Goal: Information Seeking & Learning: Check status

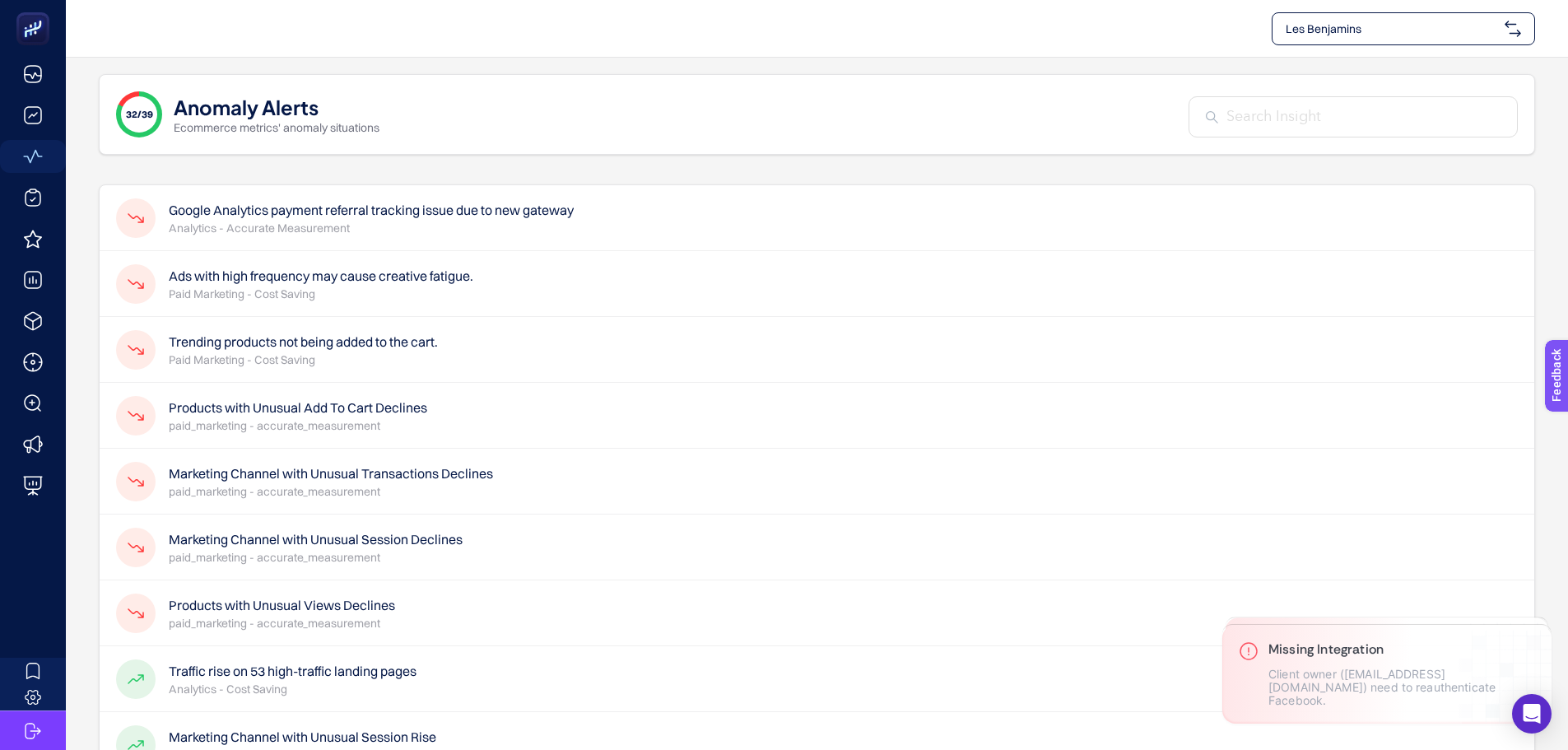
click at [517, 226] on p "Analytics - Accurate Measurement" at bounding box center [371, 227] width 405 height 16
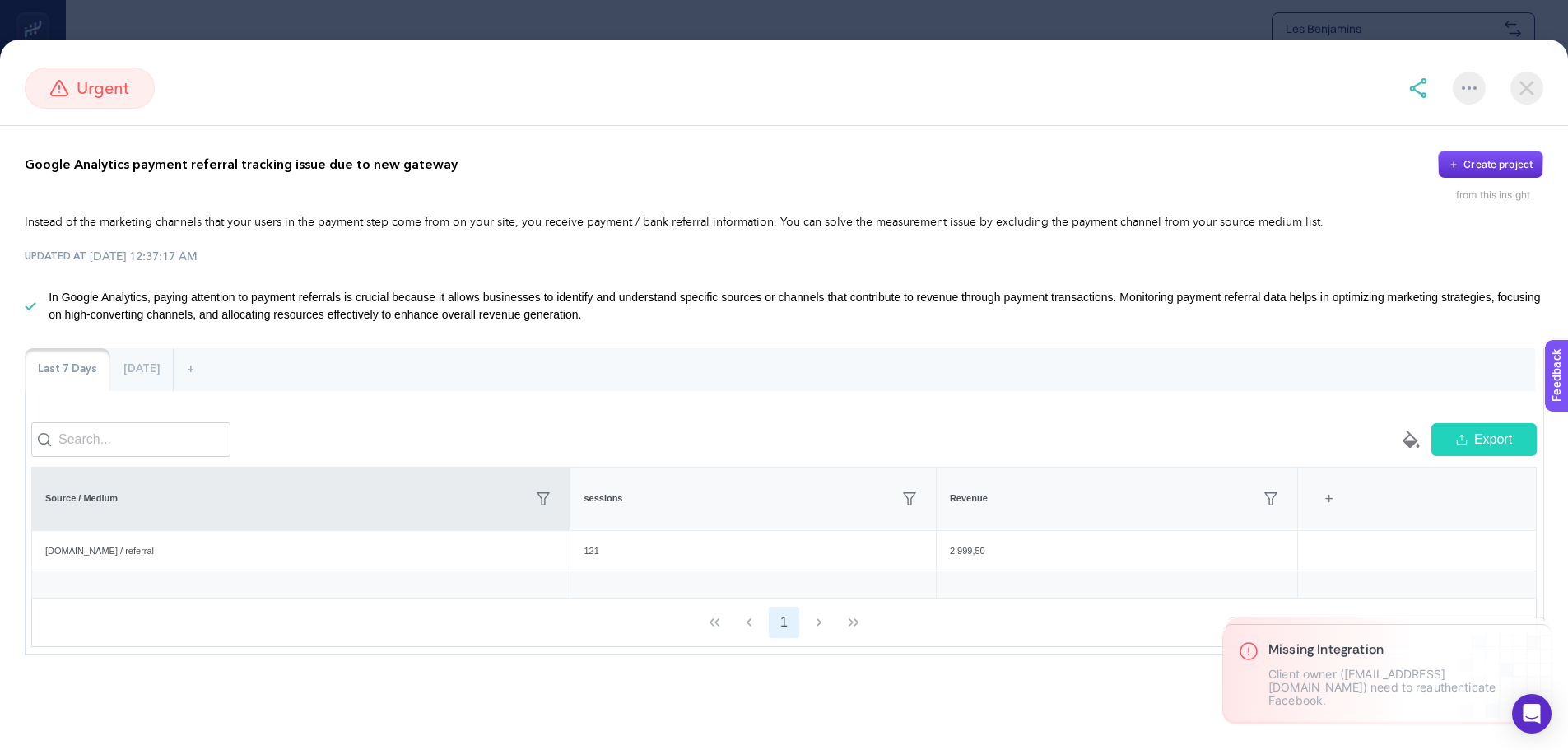
scroll to position [329, 0]
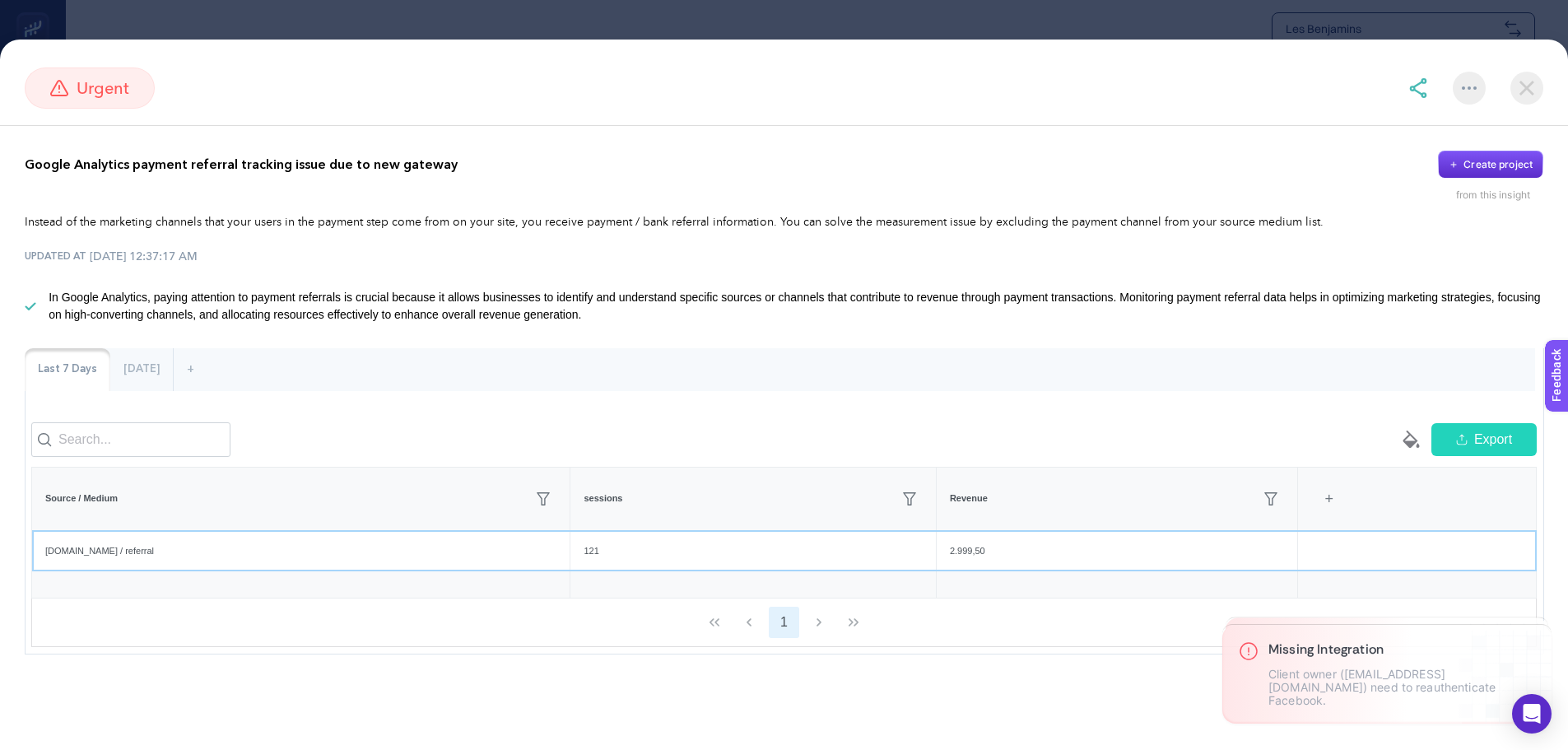
click at [293, 565] on div "[DOMAIN_NAME] / referral" at bounding box center [301, 550] width 537 height 40
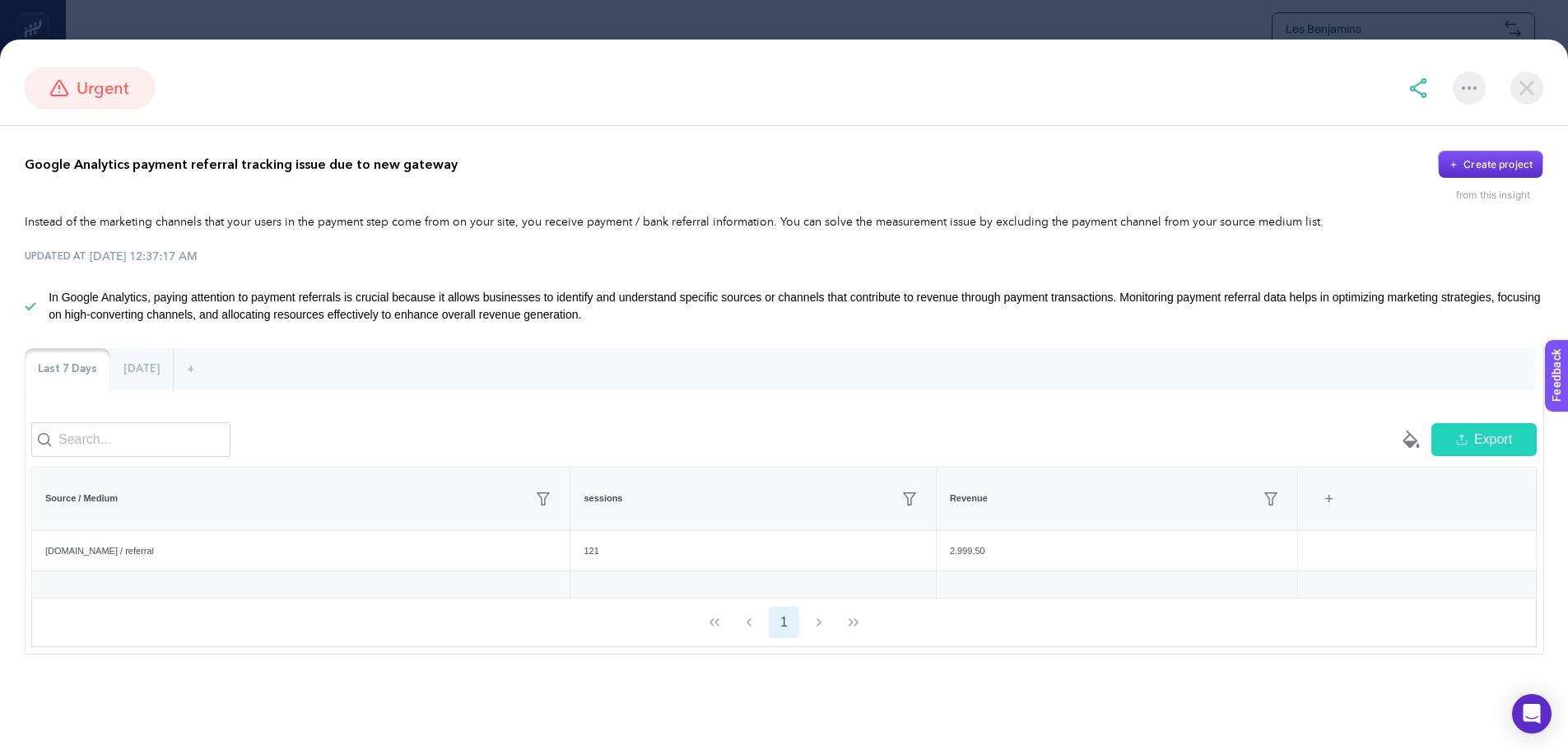
click at [1537, 82] on img at bounding box center [1526, 88] width 33 height 33
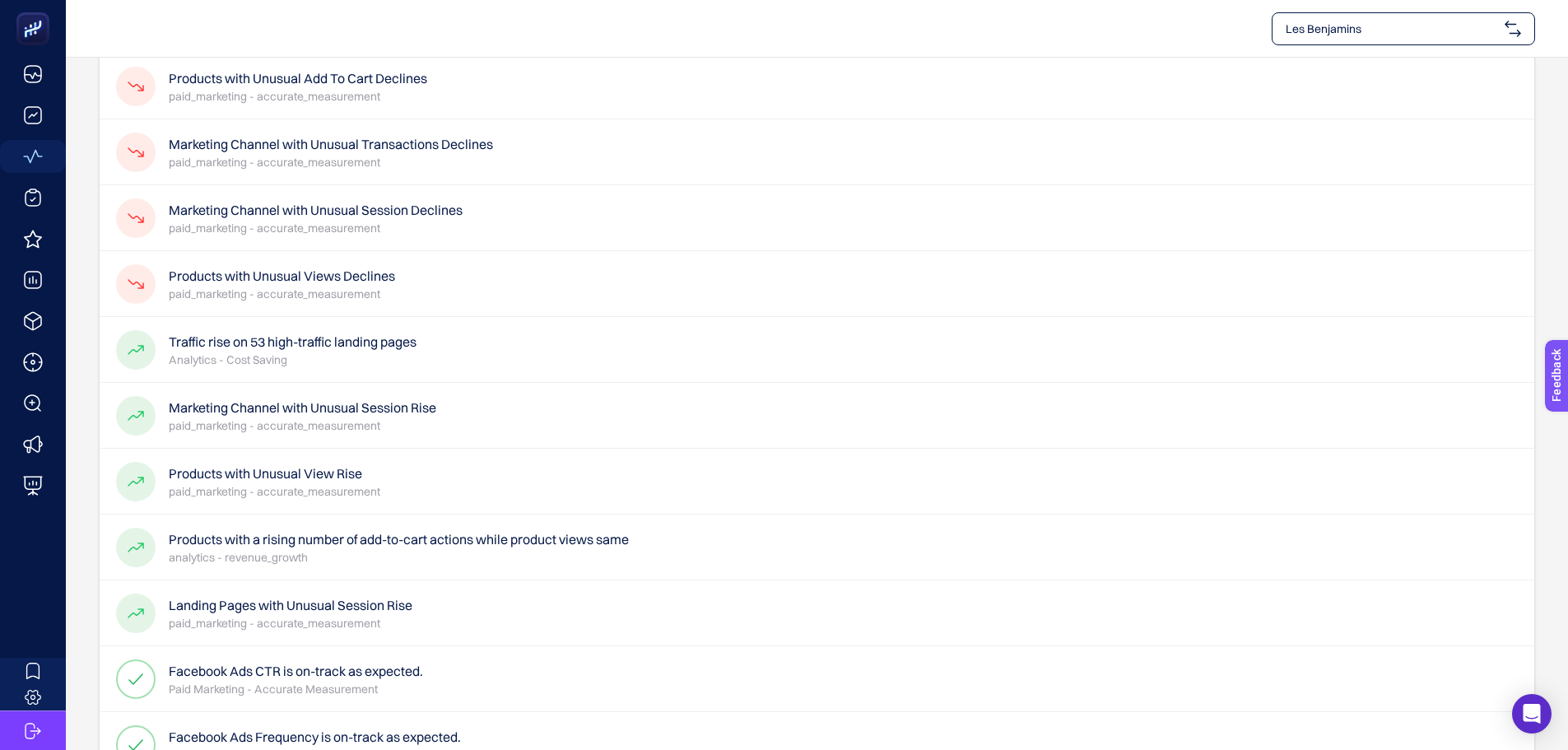
click at [255, 185] on div "Marketing Channel with Unusual Transactions Declines paid_marketing - accurate_…" at bounding box center [816, 151] width 1434 height 65
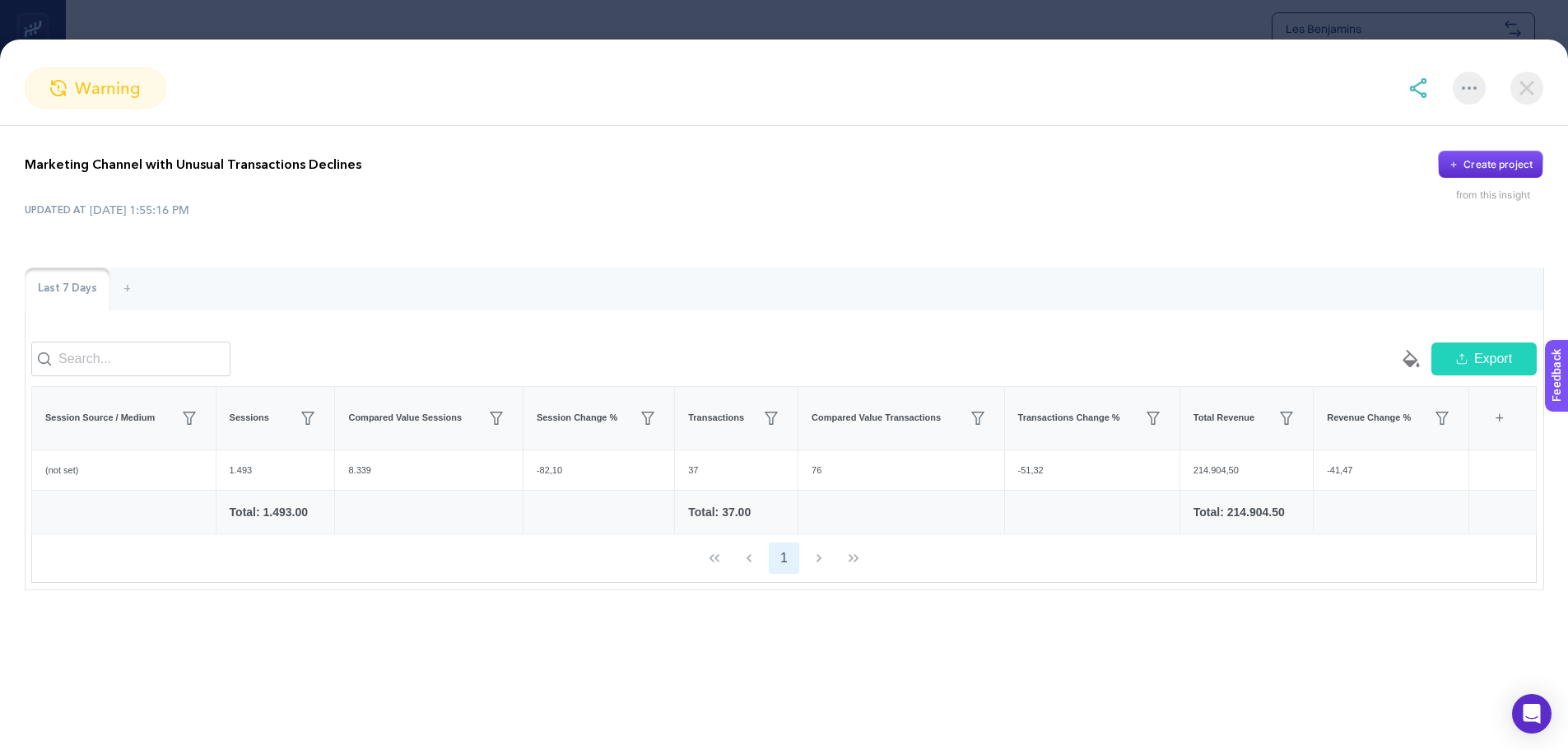
click at [1500, 84] on div at bounding box center [1475, 88] width 135 height 33
click at [1514, 80] on img at bounding box center [1526, 88] width 33 height 33
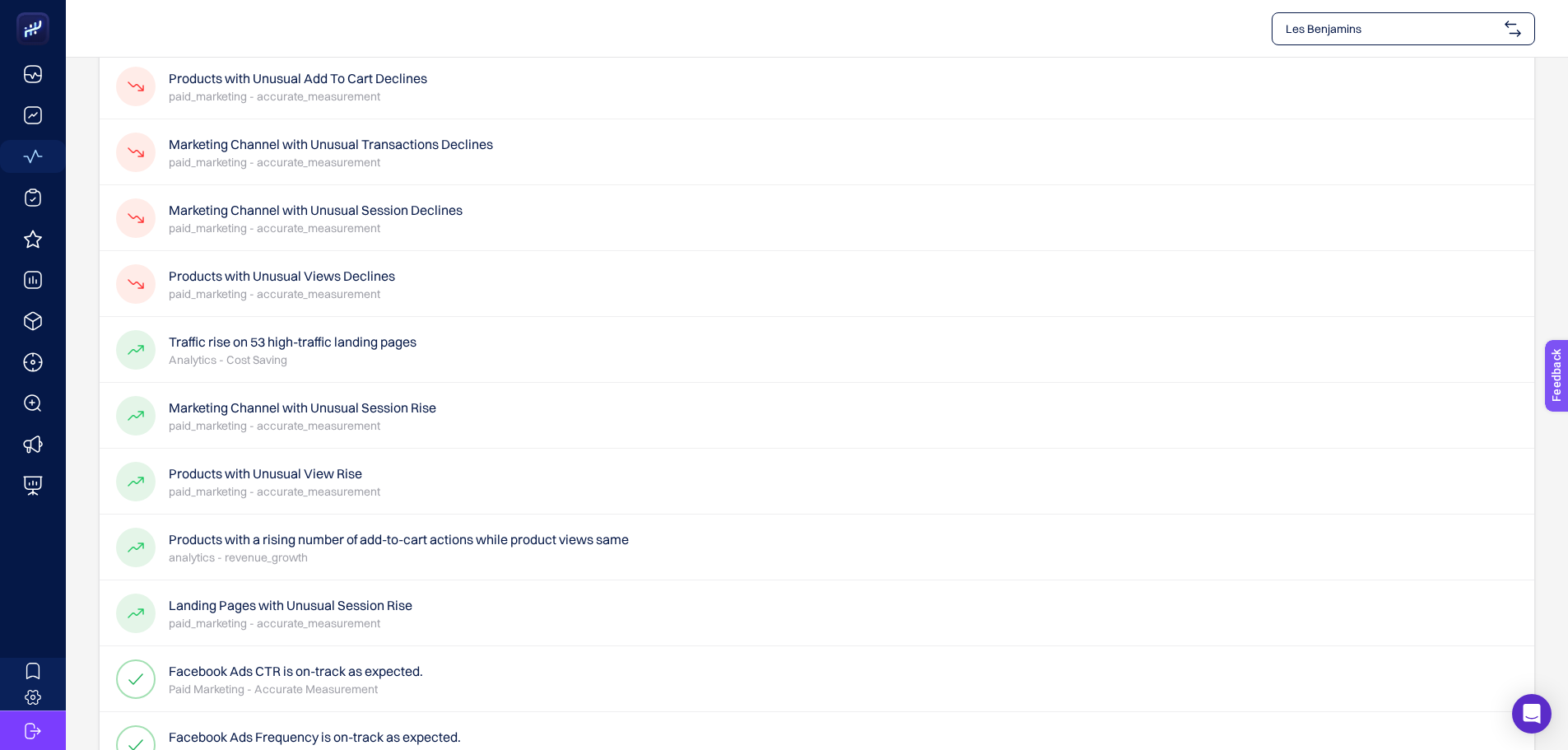
click at [345, 218] on h4 "Marketing Channel with Unusual Session Declines" at bounding box center [315, 209] width 294 height 20
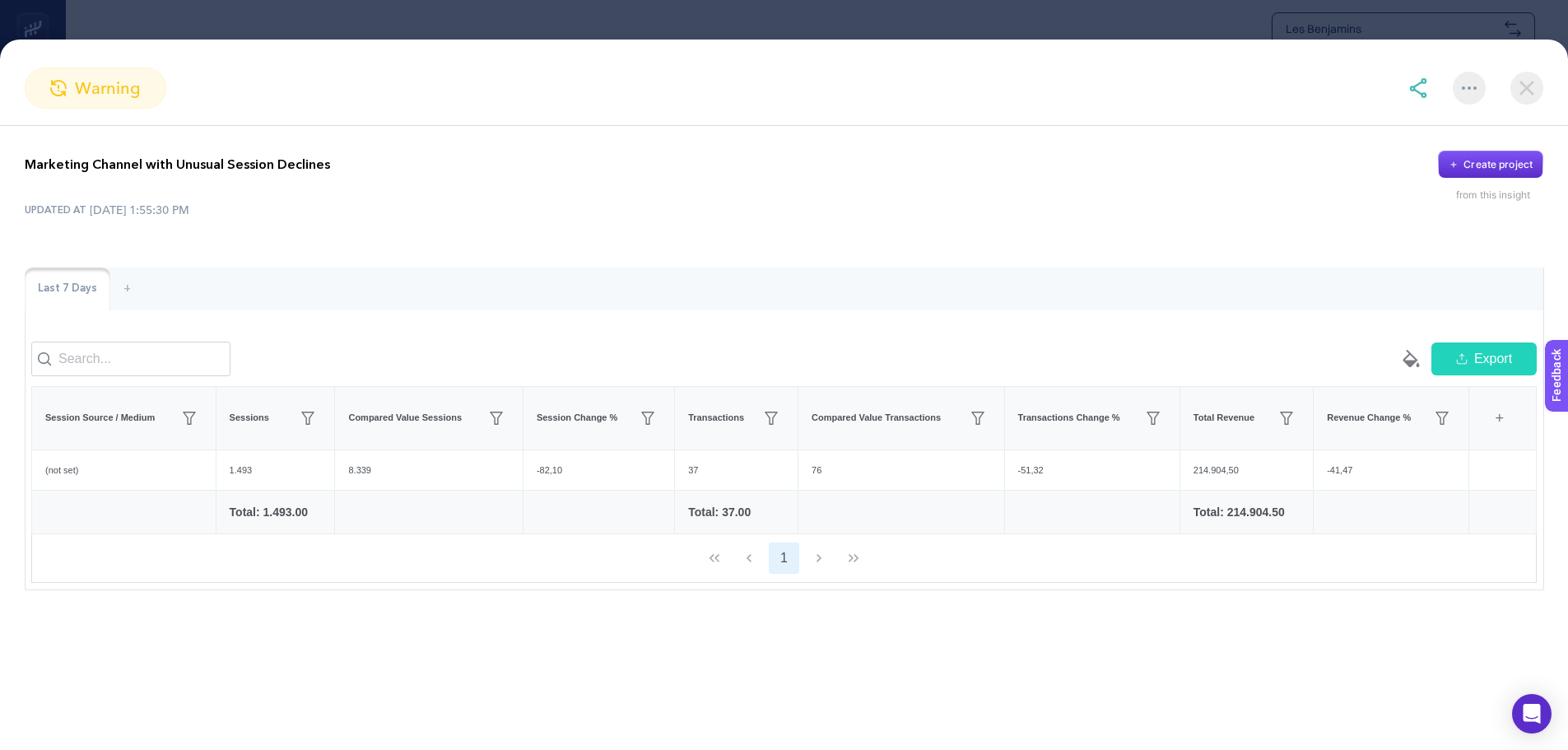
click at [1531, 82] on img at bounding box center [1526, 88] width 33 height 33
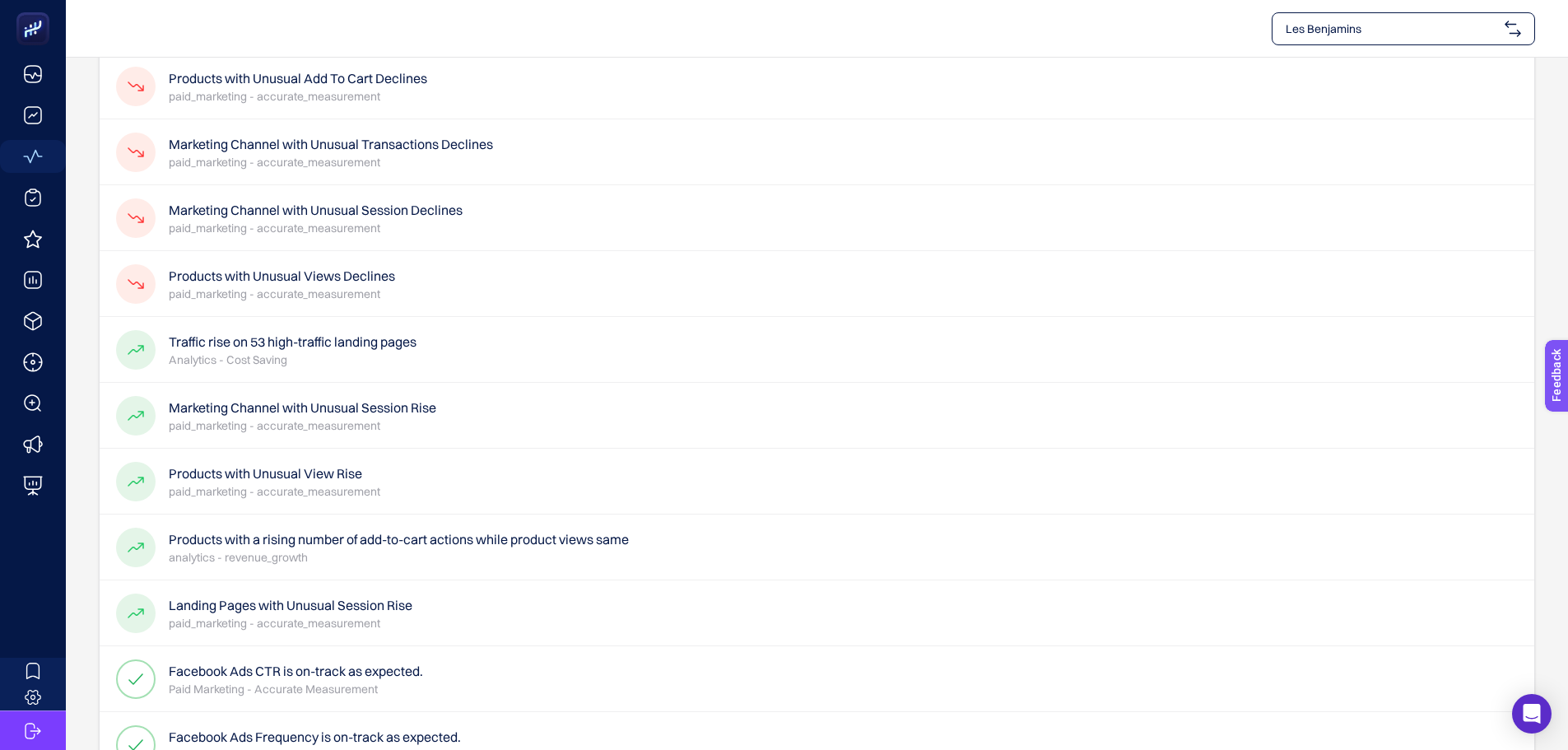
click at [287, 293] on p "paid_marketing - accurate_measurement" at bounding box center [281, 293] width 226 height 16
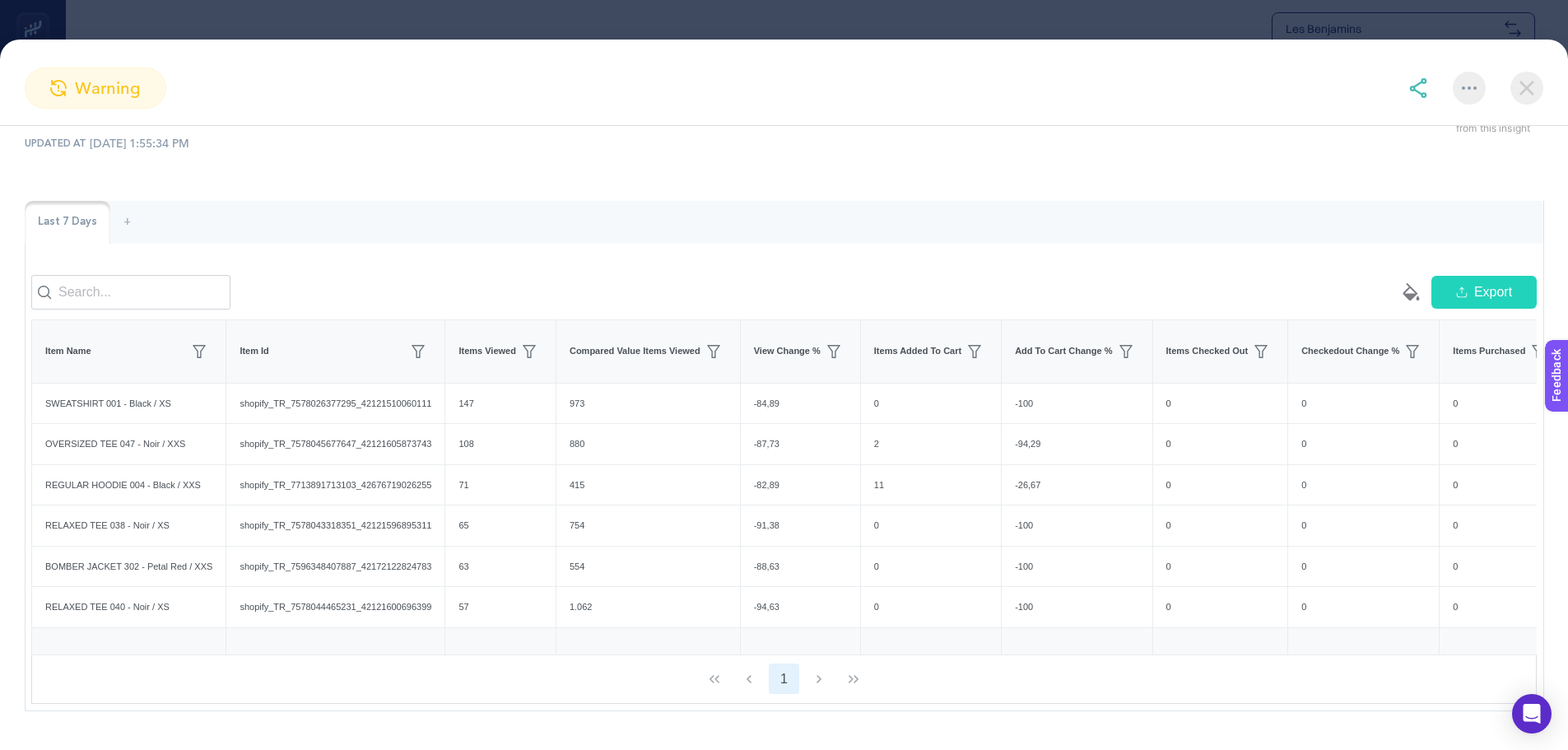
scroll to position [0, 0]
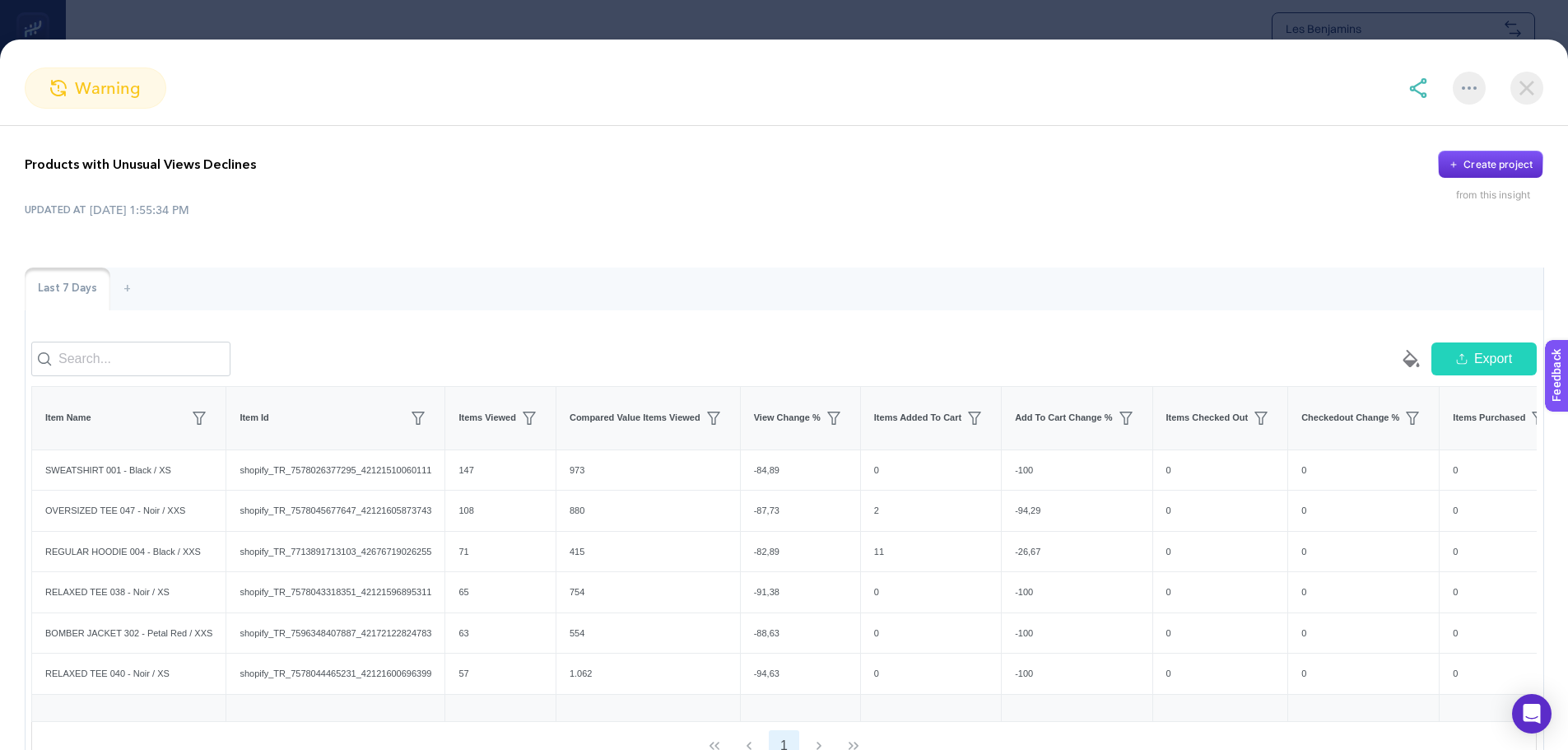
click at [1520, 93] on img at bounding box center [1526, 88] width 33 height 33
